Goal: Transaction & Acquisition: Purchase product/service

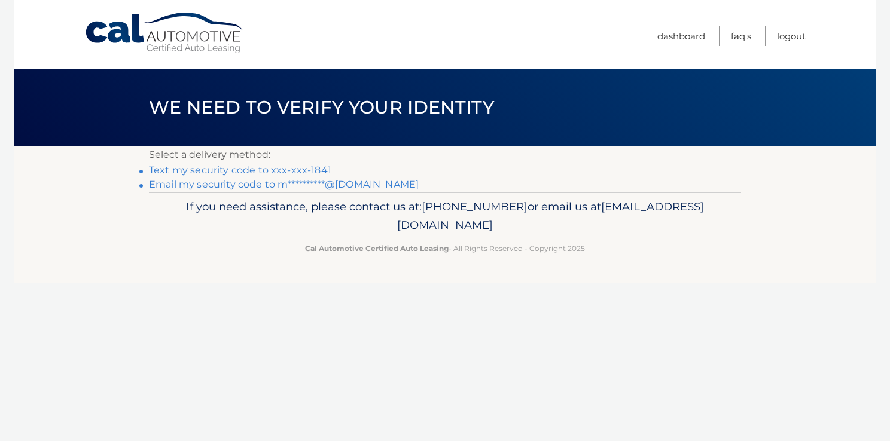
click at [293, 170] on link "Text my security code to xxx-xxx-1841" at bounding box center [240, 169] width 182 height 11
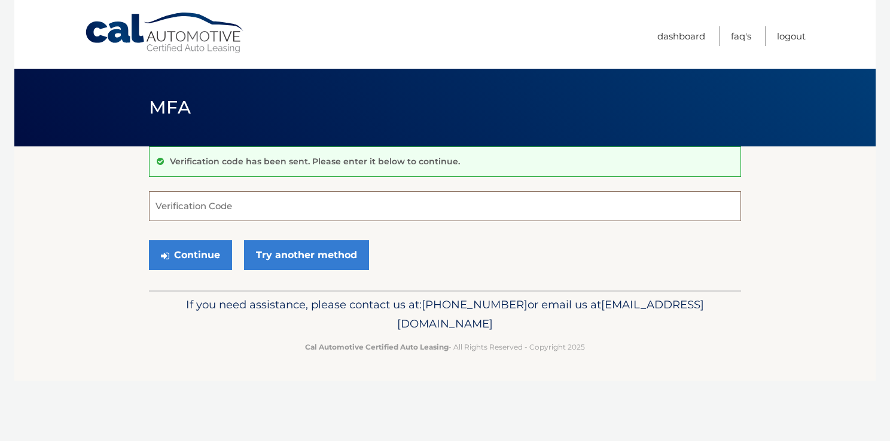
click at [169, 203] on input "Verification Code" at bounding box center [445, 206] width 592 height 30
type input "602816"
click at [191, 255] on button "Continue" at bounding box center [190, 255] width 83 height 30
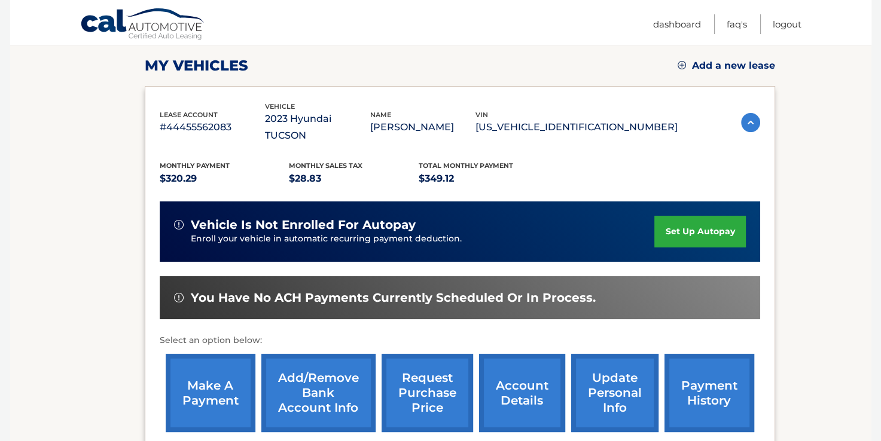
scroll to position [282, 0]
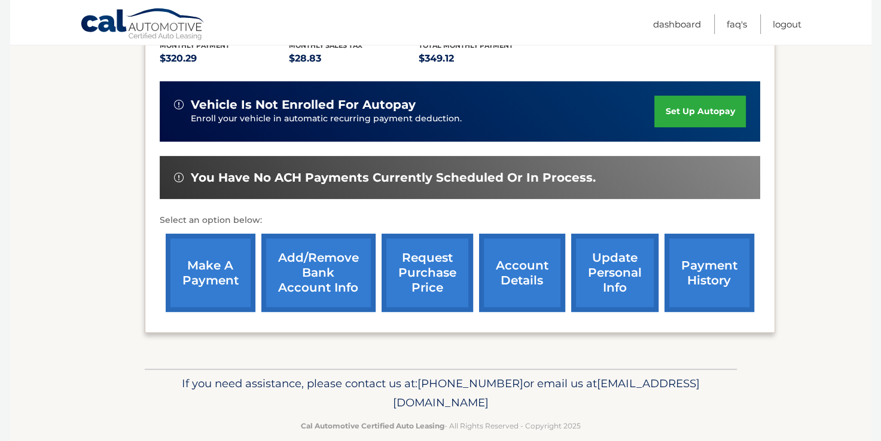
click at [219, 255] on link "make a payment" at bounding box center [211, 273] width 90 height 78
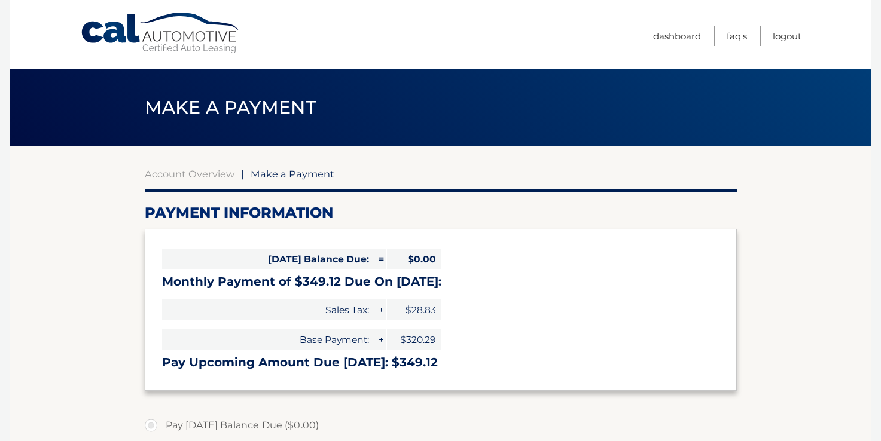
select select "OWQ5YjYwNDItNDg4MC00MDViLTk0OTItNGExOWY2NjQ0ZTZm"
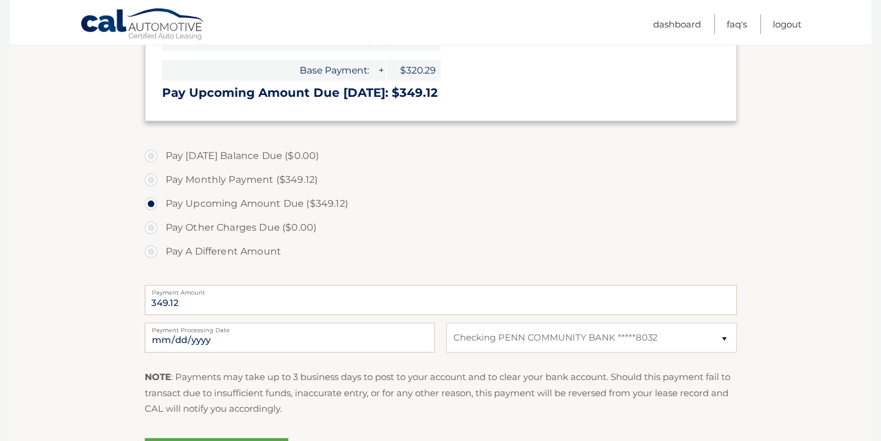
scroll to position [299, 0]
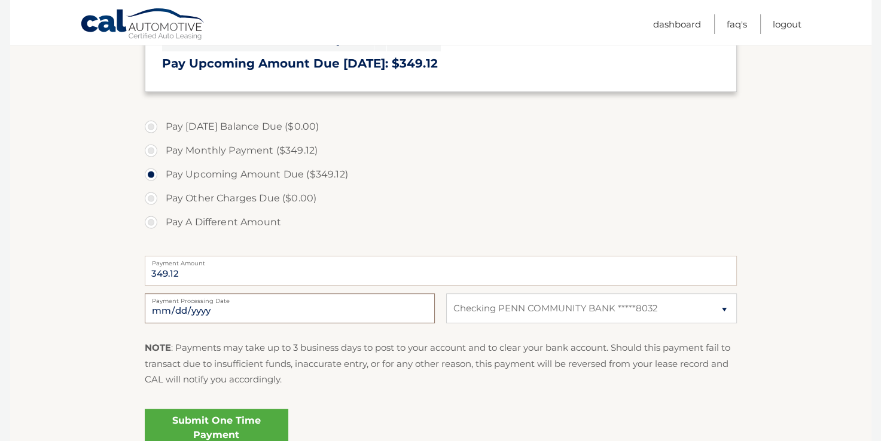
click at [385, 312] on input "[DATE]" at bounding box center [290, 309] width 290 height 30
type input "[DATE]"
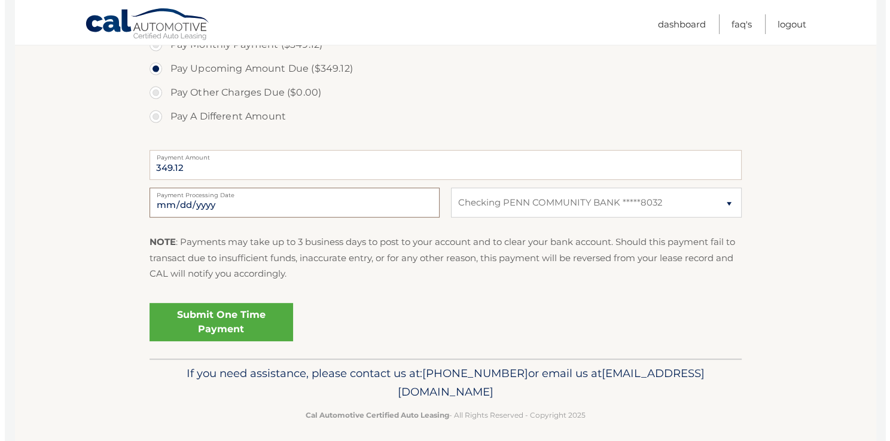
scroll to position [412, 0]
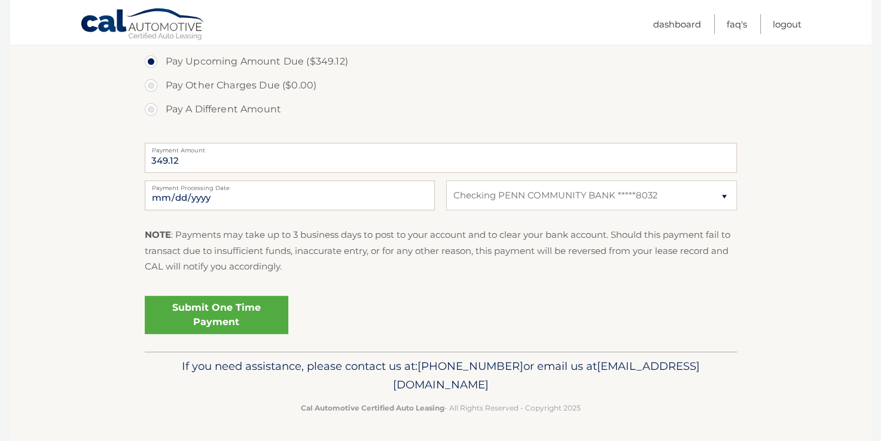
click at [217, 314] on link "Submit One Time Payment" at bounding box center [216, 315] width 143 height 38
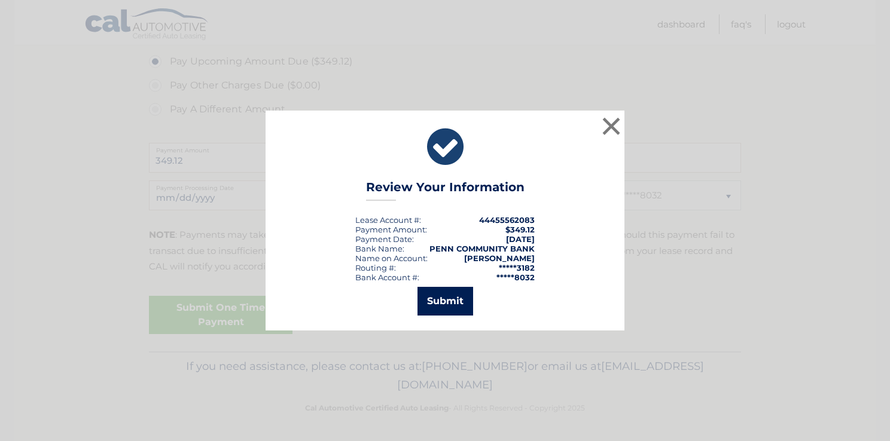
click at [433, 306] on button "Submit" at bounding box center [445, 301] width 56 height 29
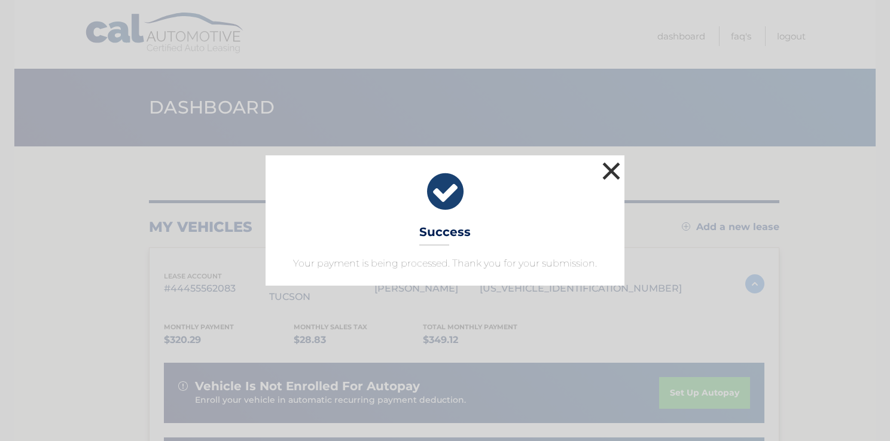
click at [613, 167] on button "×" at bounding box center [611, 171] width 24 height 24
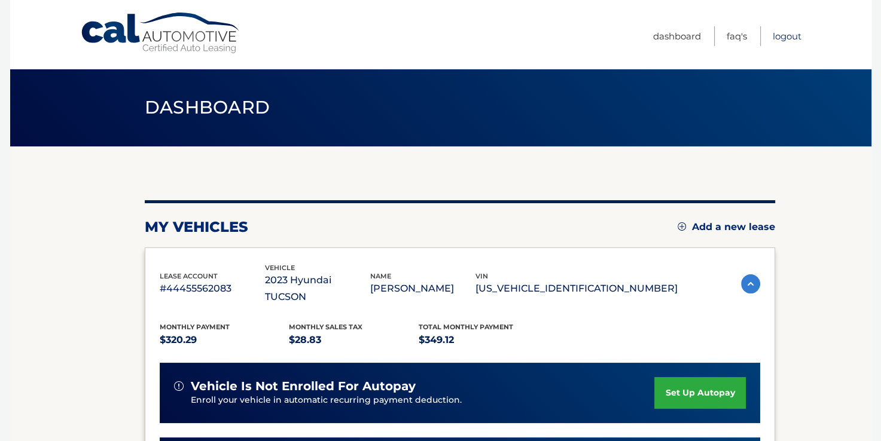
click at [781, 35] on link "Logout" at bounding box center [786, 36] width 29 height 20
